Goal: Task Accomplishment & Management: Complete application form

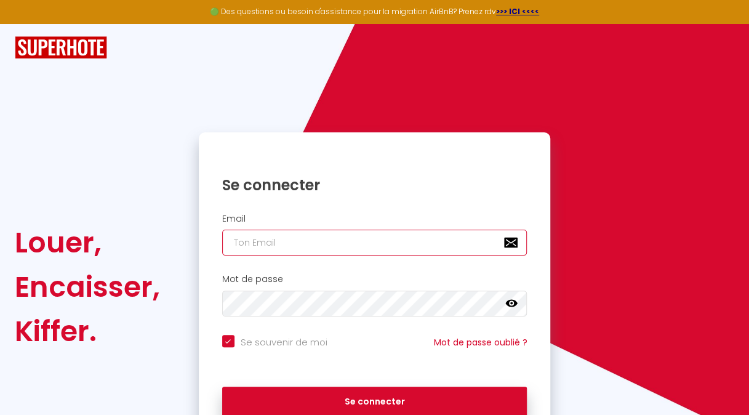
click at [291, 234] on input "email" at bounding box center [374, 243] width 305 height 26
type input "[EMAIL_ADDRESS][DOMAIN_NAME]"
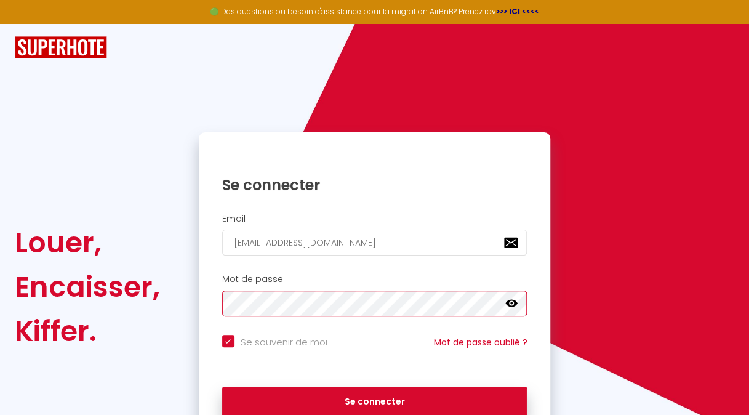
click at [222, 387] on button "Se connecter" at bounding box center [374, 402] width 305 height 31
checkbox input "true"
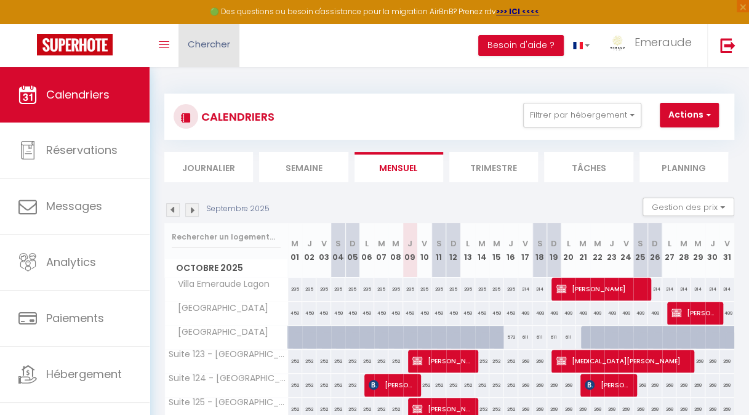
click at [221, 50] on span "Chercher" at bounding box center [209, 44] width 42 height 13
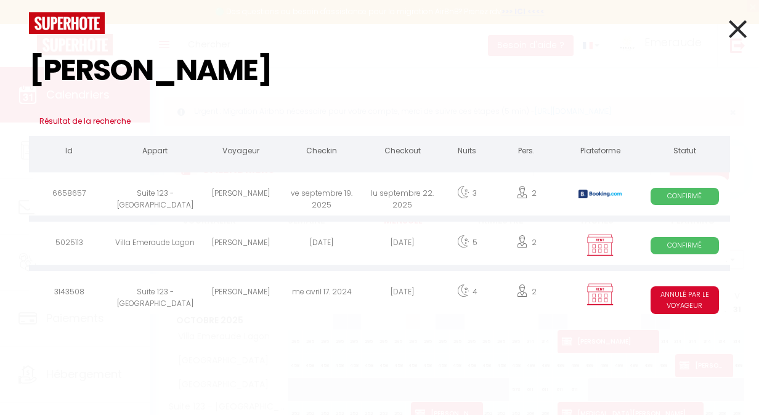
type input "[PERSON_NAME]"
click at [212, 193] on div "[PERSON_NAME]" at bounding box center [241, 195] width 81 height 40
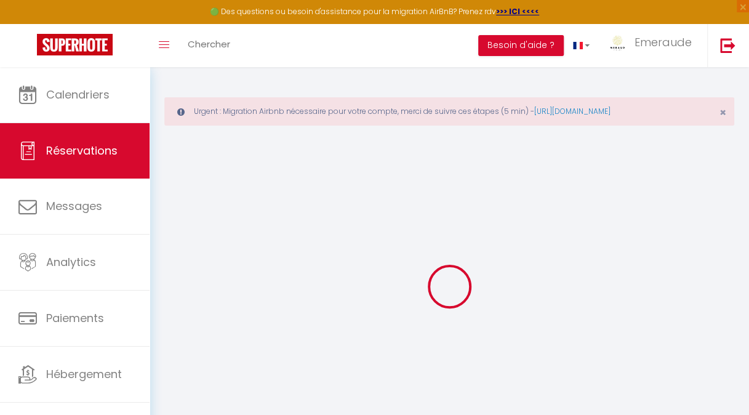
type input "[PERSON_NAME]"
type input "Sohier"
type input "[EMAIL_ADDRESS][DOMAIN_NAME]"
type input "[PHONE_NUMBER]"
type input "[STREET_ADDRESS]"
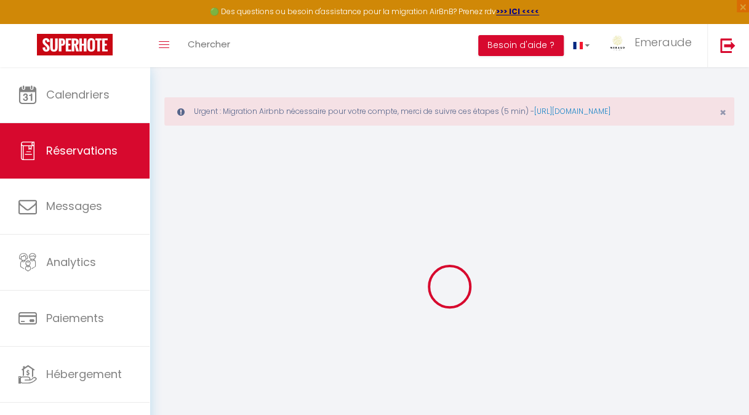
type input "Kourou"
select select "GF"
type input "96.93"
type input "6.58"
select select "18704"
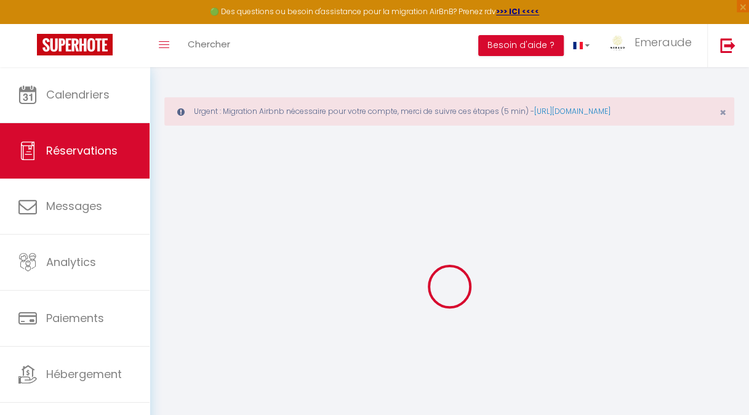
select select "1"
select select
type input "2"
select select "12"
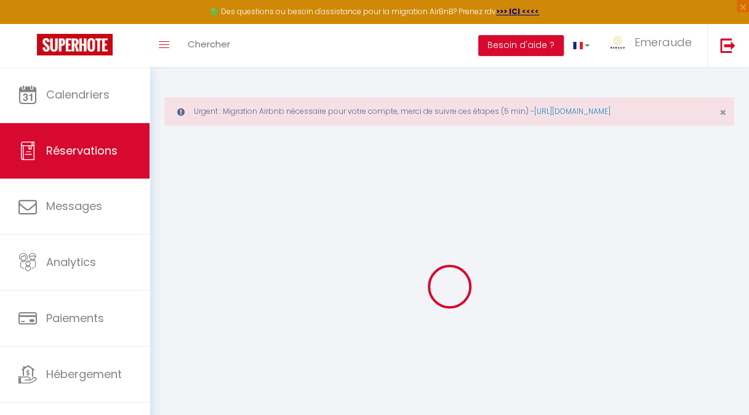
select select
type input "546.21"
checkbox input "false"
type input "0"
select select "2"
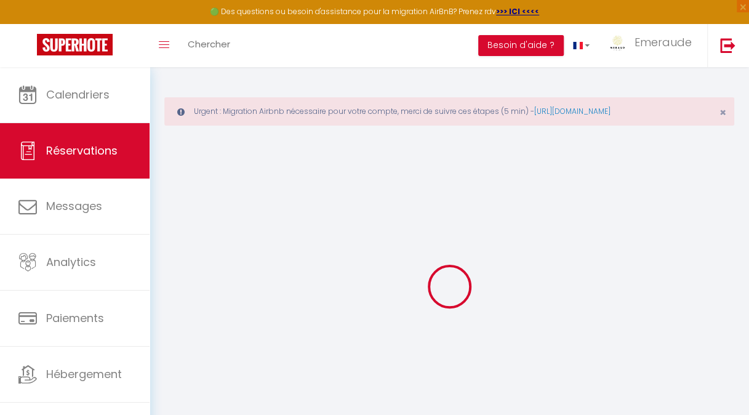
type input "60"
type input "29.25"
type input "0"
select select
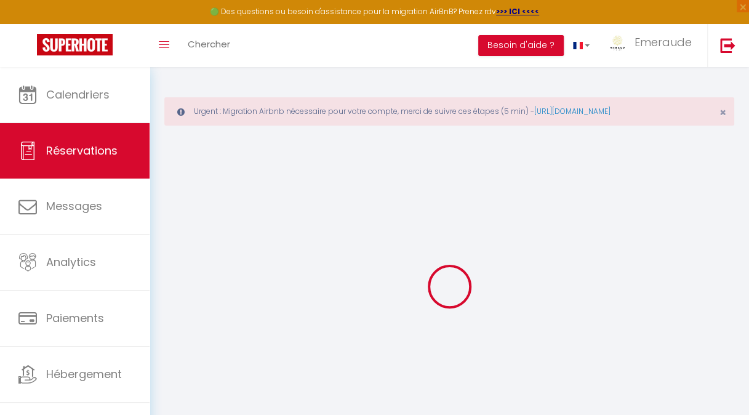
select select "14"
checkbox input "false"
select select
checkbox input "false"
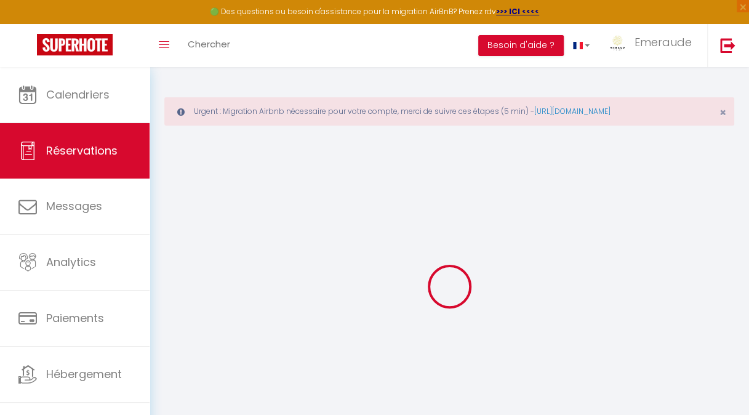
select select
checkbox input "false"
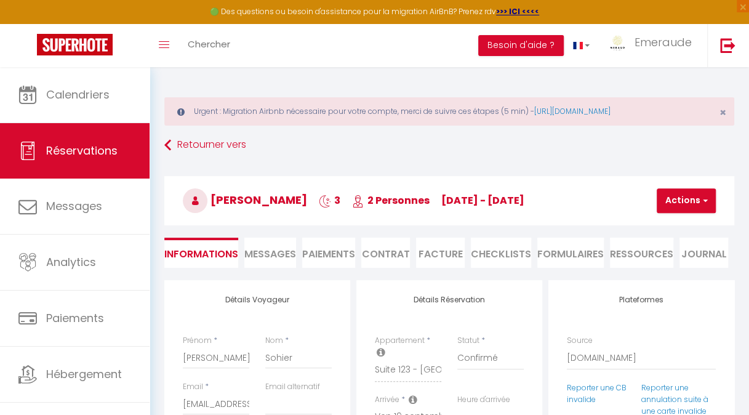
select select
checkbox input "false"
type textarea "** THIS RESERVATION HAS BEEN PRE-PAID ** Reservation has a cancellation grace p…"
type input "100"
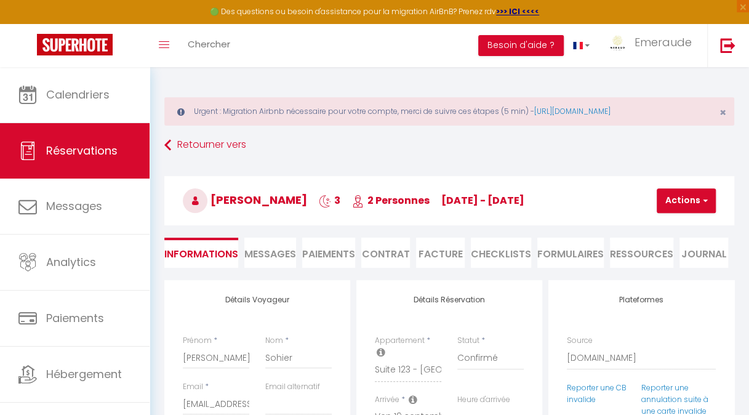
type input "11.88"
select select
checkbox input "false"
select select
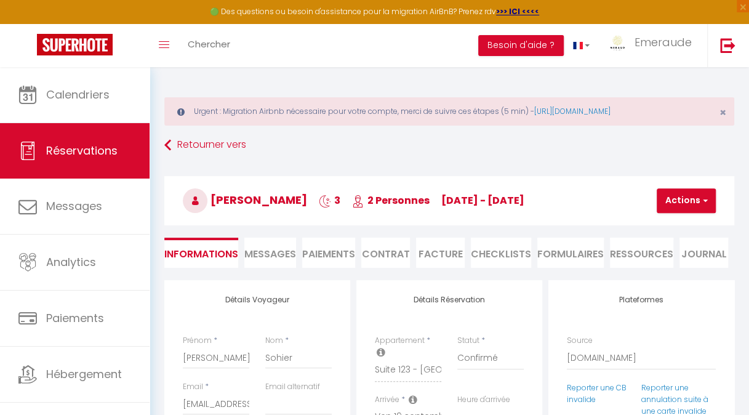
select select
click at [449, 256] on li "Facture" at bounding box center [440, 253] width 49 height 30
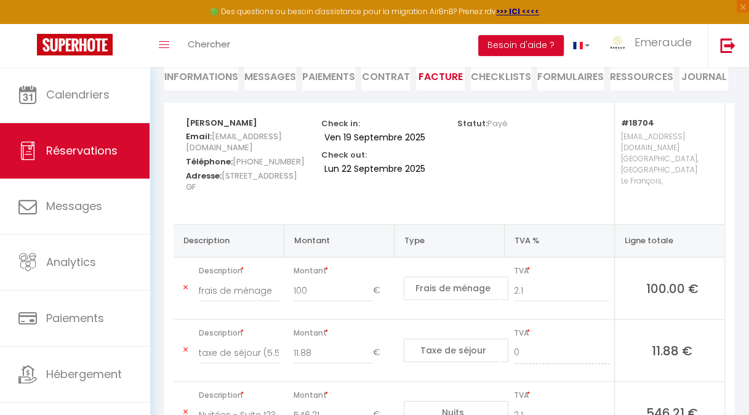
scroll to position [30, 0]
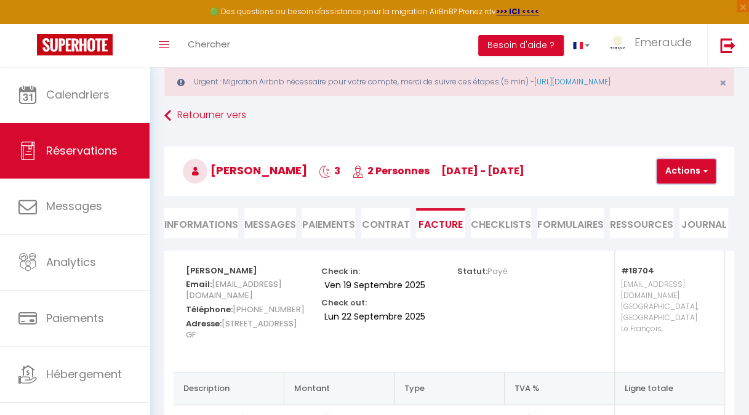
click at [688, 174] on button "Actions" at bounding box center [686, 171] width 59 height 25
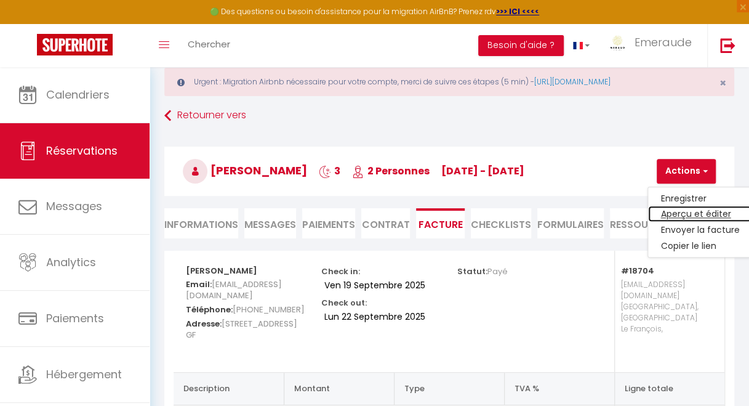
click at [686, 214] on link "Aperçu et éditer" at bounding box center [699, 214] width 103 height 16
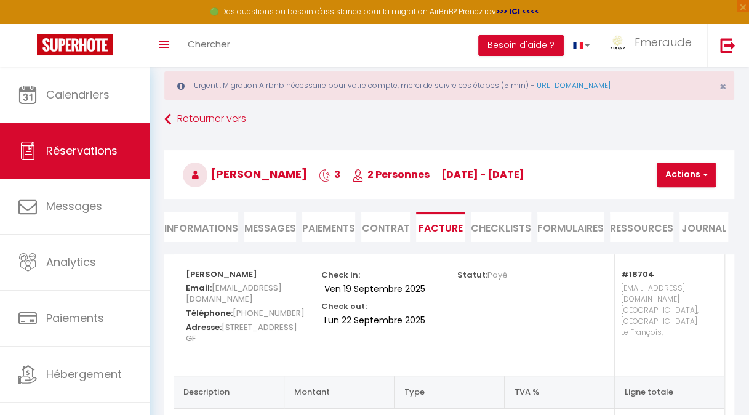
scroll to position [0, 0]
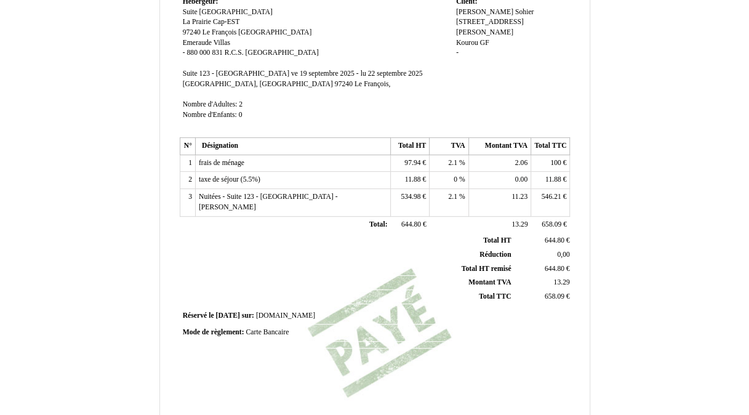
scroll to position [123, 0]
